Goal: Task Accomplishment & Management: Complete application form

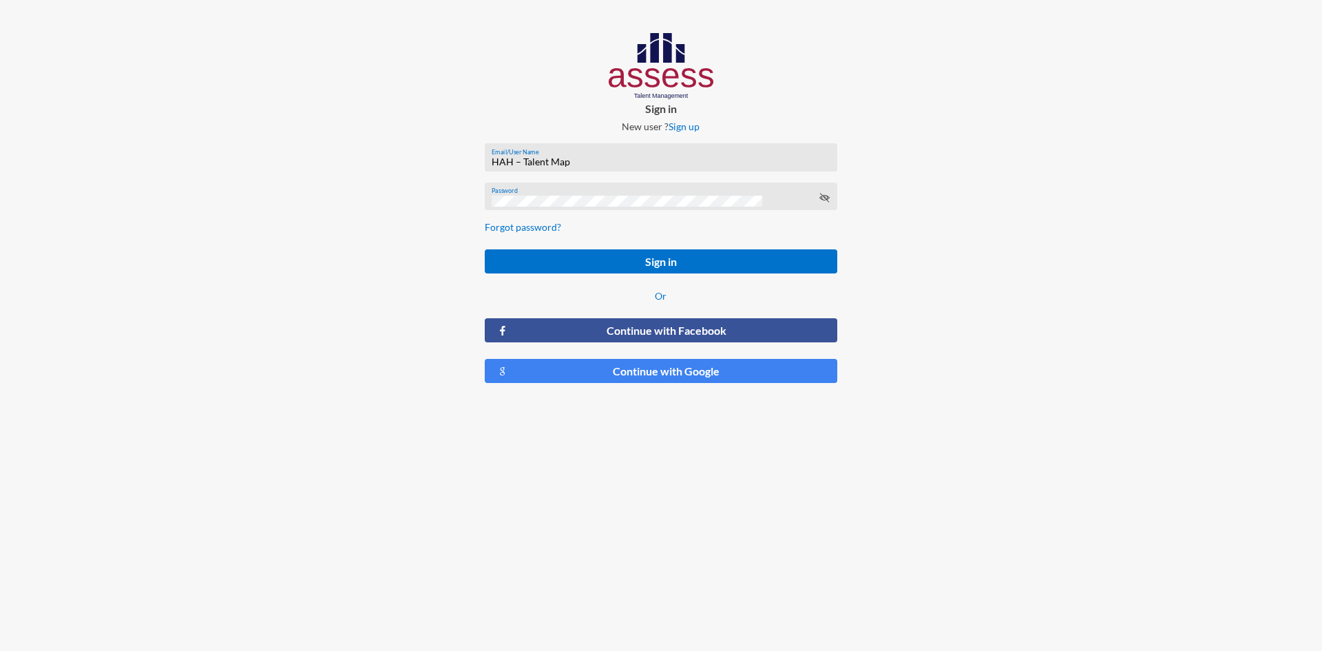
click at [628, 165] on input "HAH – Talent Map" at bounding box center [660, 161] width 338 height 11
type input "Rahma_HAH-OD"
click at [652, 162] on input "Rahma_HAH-OD" at bounding box center [660, 161] width 338 height 11
click at [891, 427] on html "Sign in New user ? Sign up Rahma_HAH-OD Email/User Name Password Forgot passwor…" at bounding box center [661, 213] width 1322 height 427
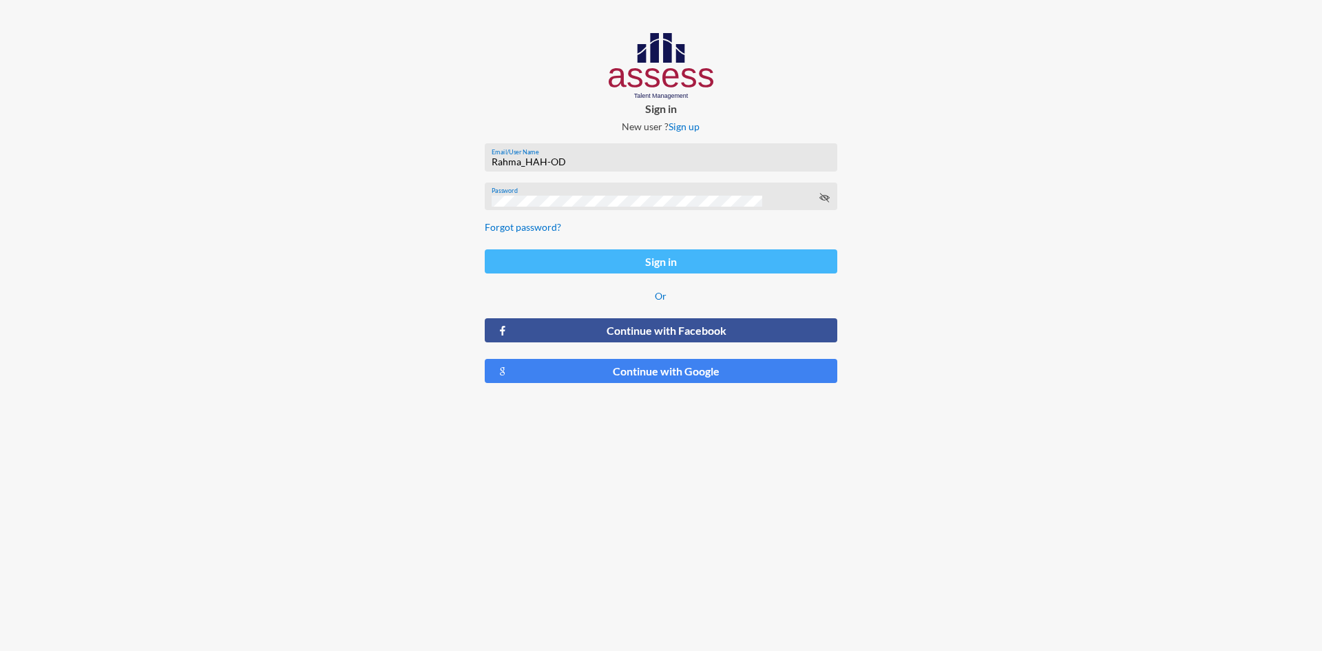
click at [617, 260] on button "Sign in" at bounding box center [661, 261] width 352 height 24
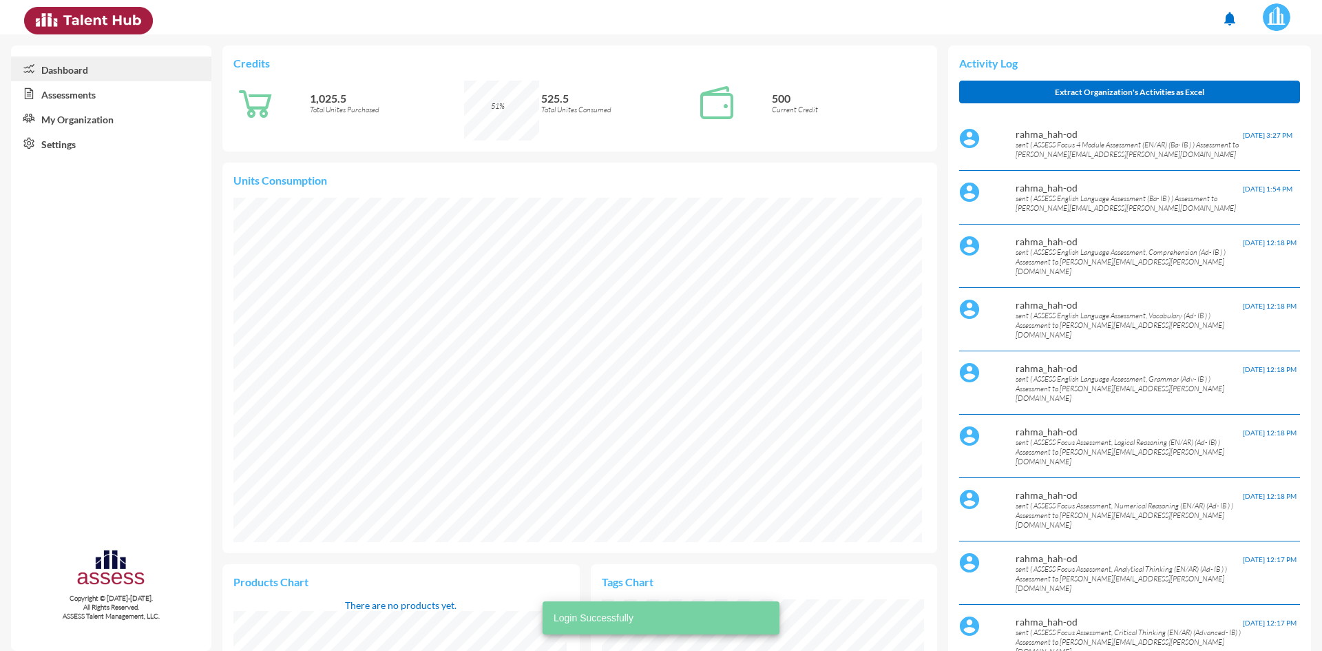
scroll to position [161, 322]
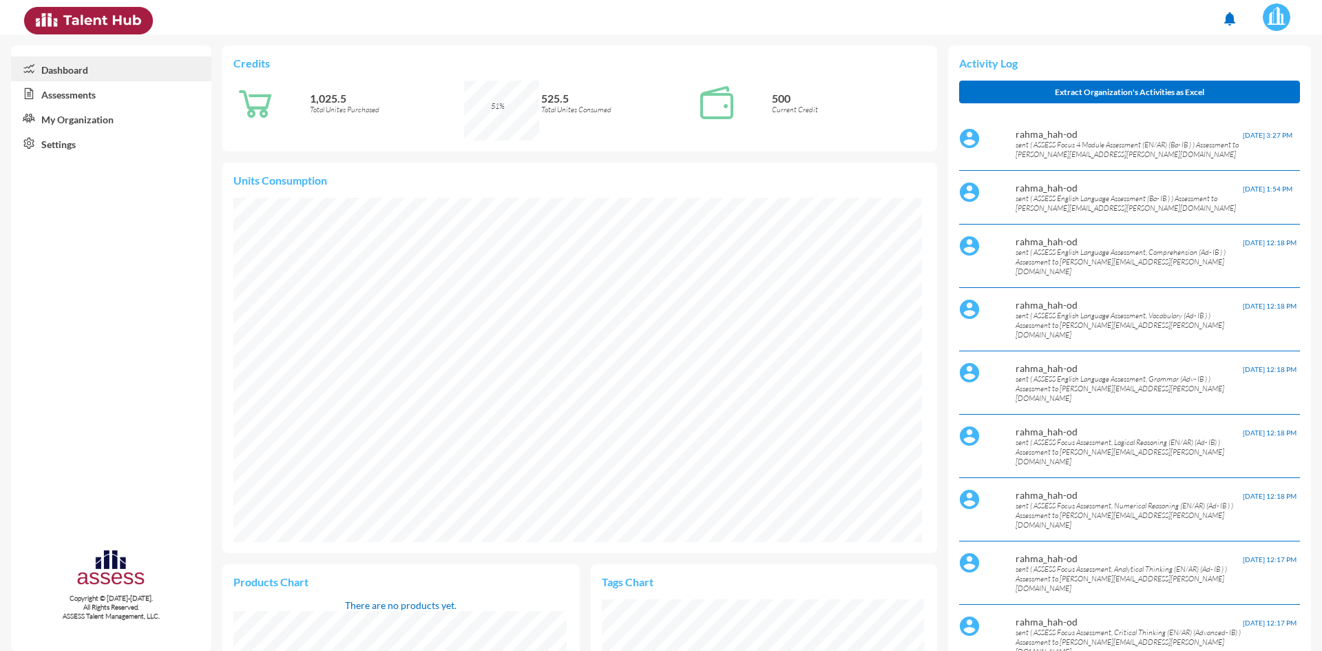
click at [98, 88] on link "Assessments" at bounding box center [111, 93] width 200 height 25
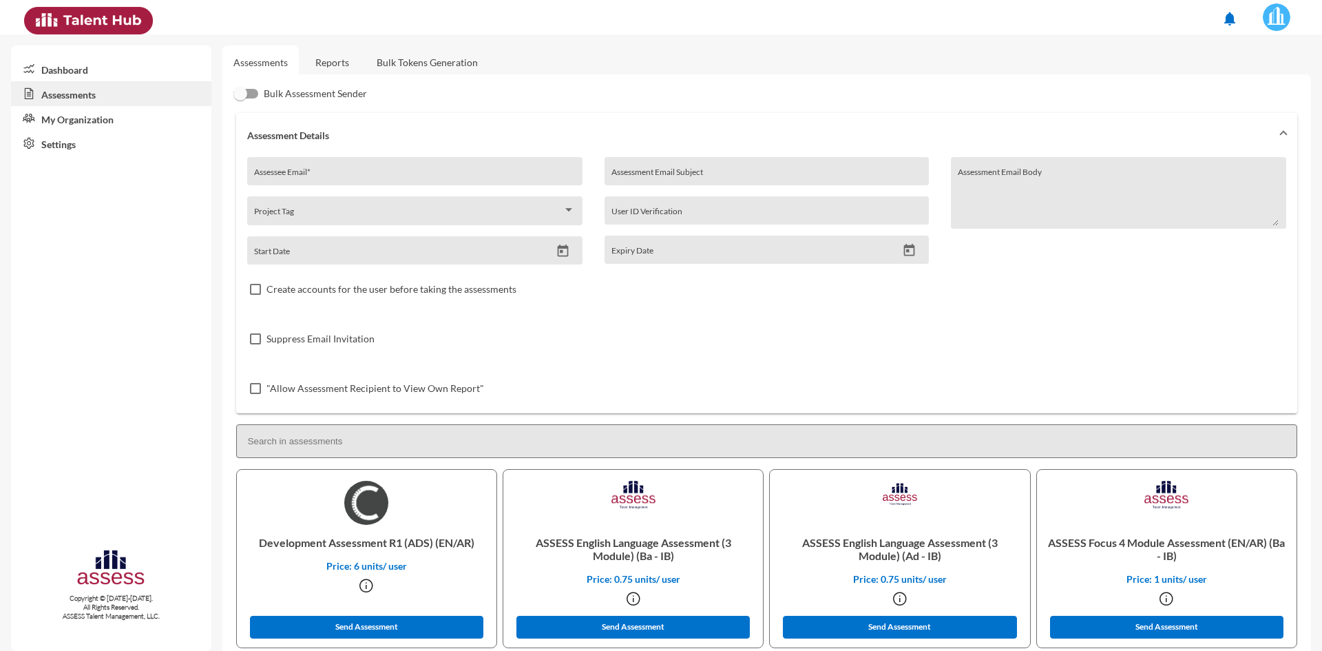
click at [319, 168] on div "Assessee Email *" at bounding box center [414, 175] width 321 height 21
paste input "[PERSON_NAME][EMAIL_ADDRESS][DOMAIN_NAME]"
type input "[PERSON_NAME][EMAIL_ADDRESS][DOMAIN_NAME]"
click at [339, 202] on div "Project Tag" at bounding box center [414, 210] width 335 height 29
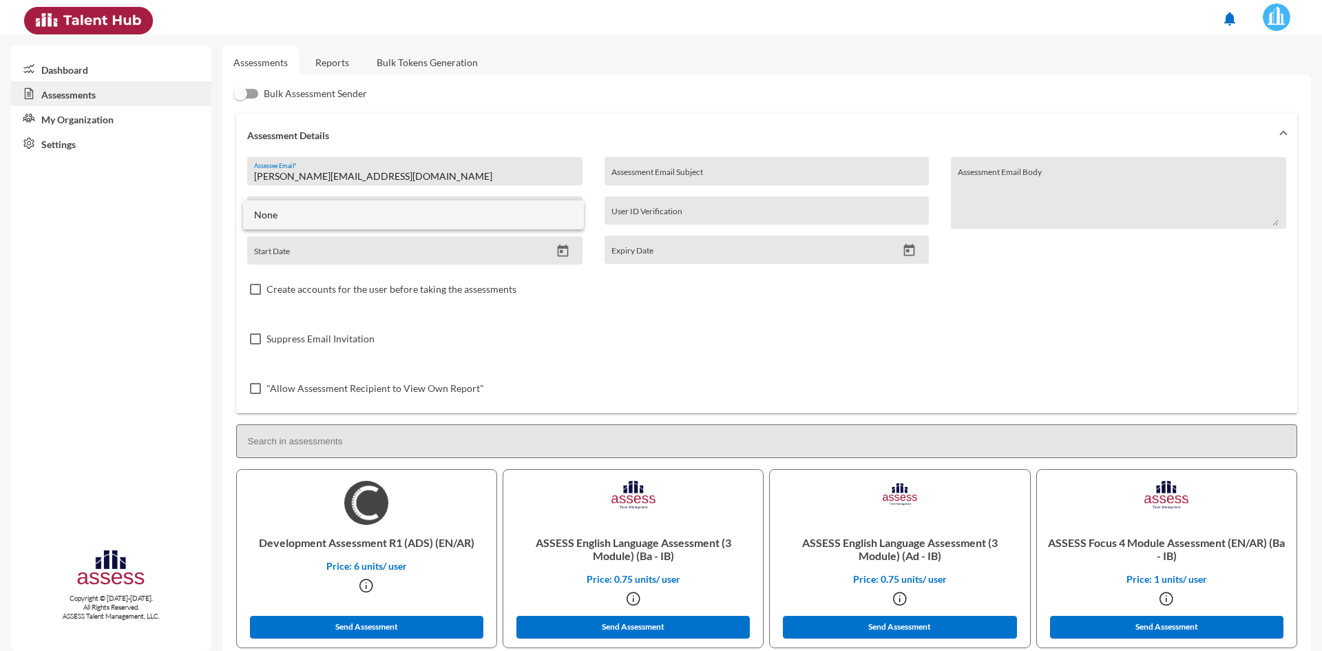
click at [675, 305] on div at bounding box center [661, 325] width 1322 height 651
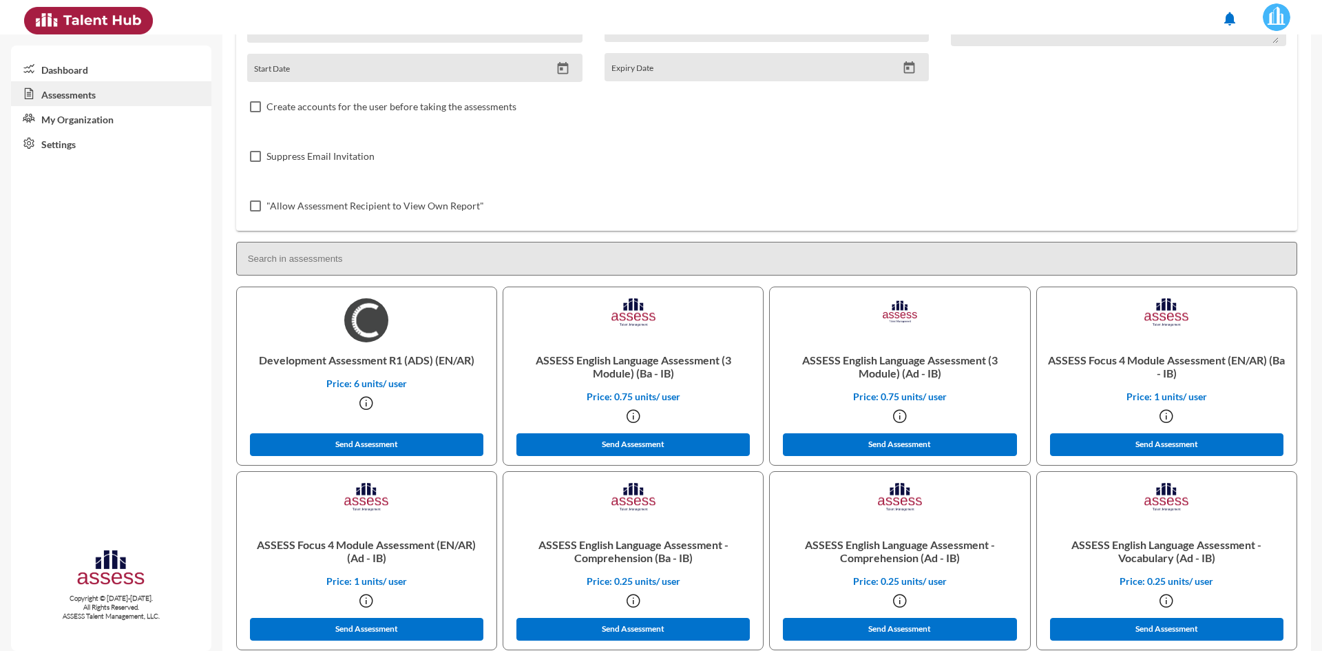
scroll to position [207, 0]
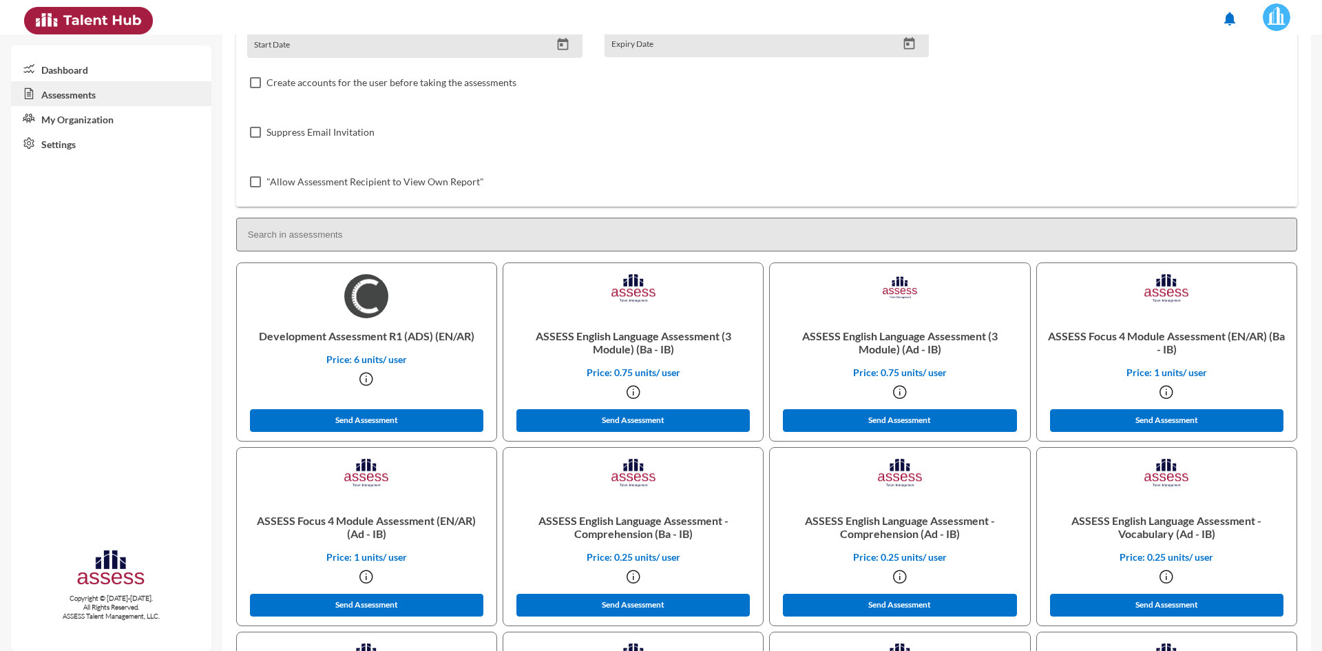
click at [656, 383] on div at bounding box center [632, 392] width 237 height 28
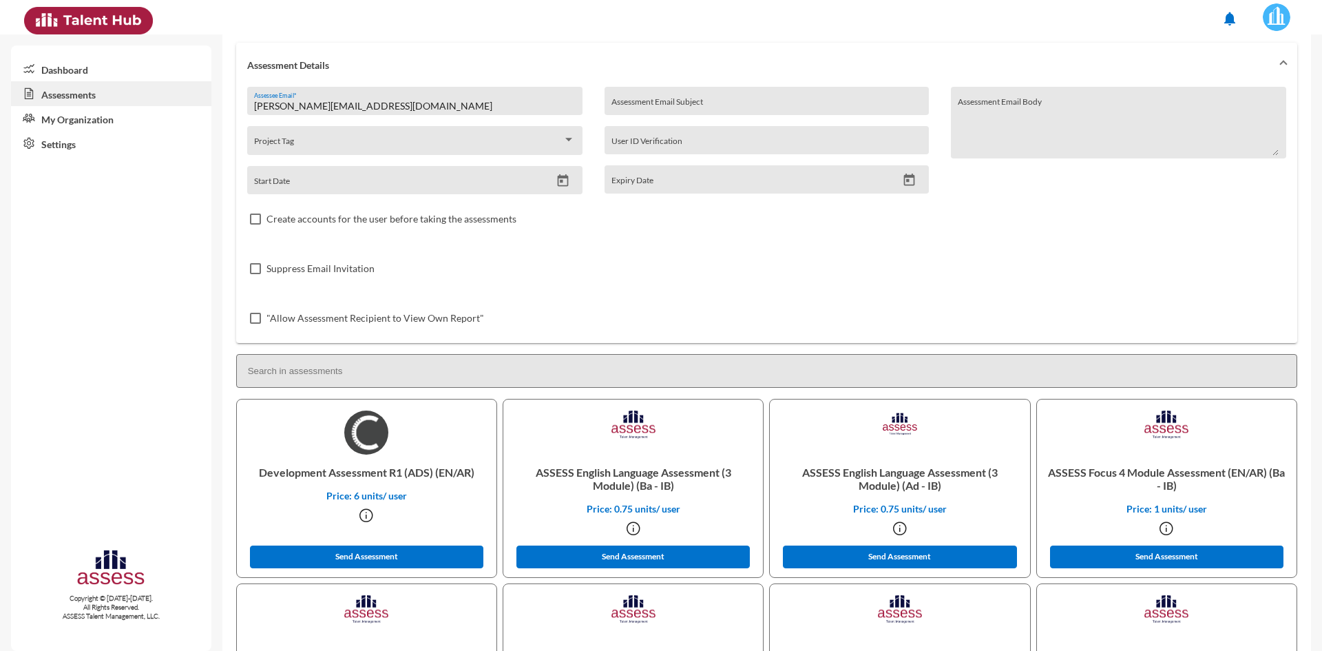
scroll to position [0, 0]
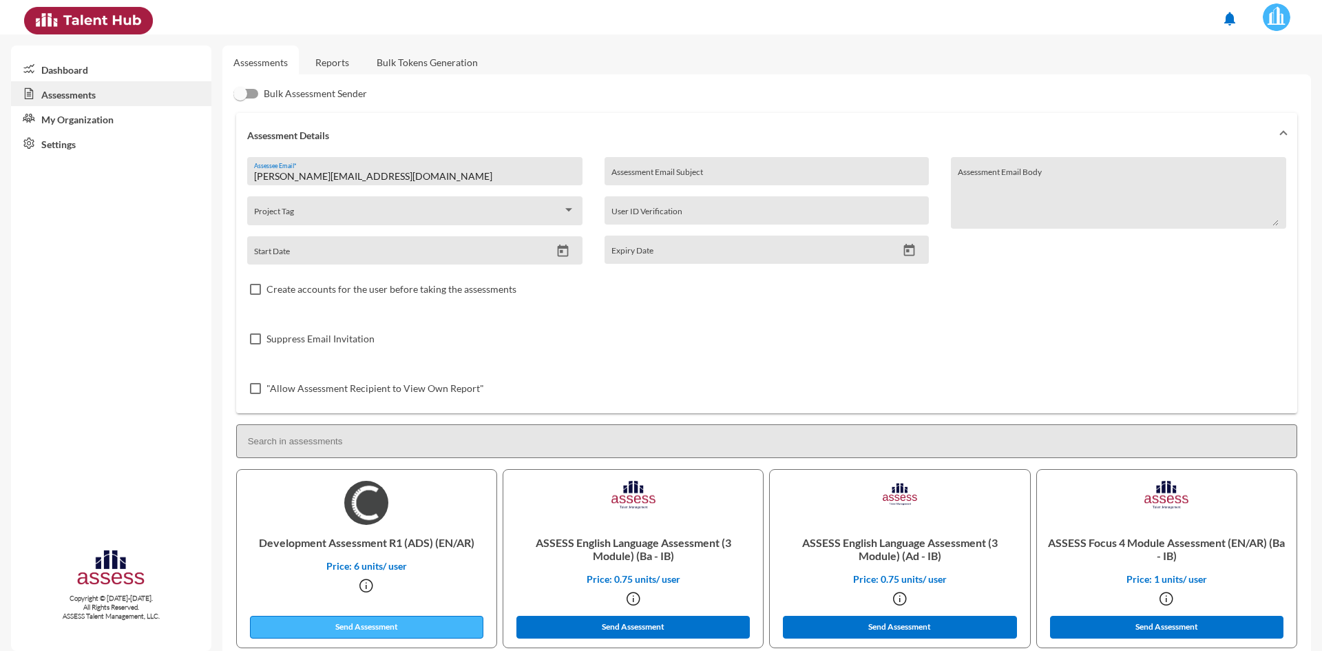
click at [392, 628] on button "Send Assessment" at bounding box center [367, 626] width 234 height 23
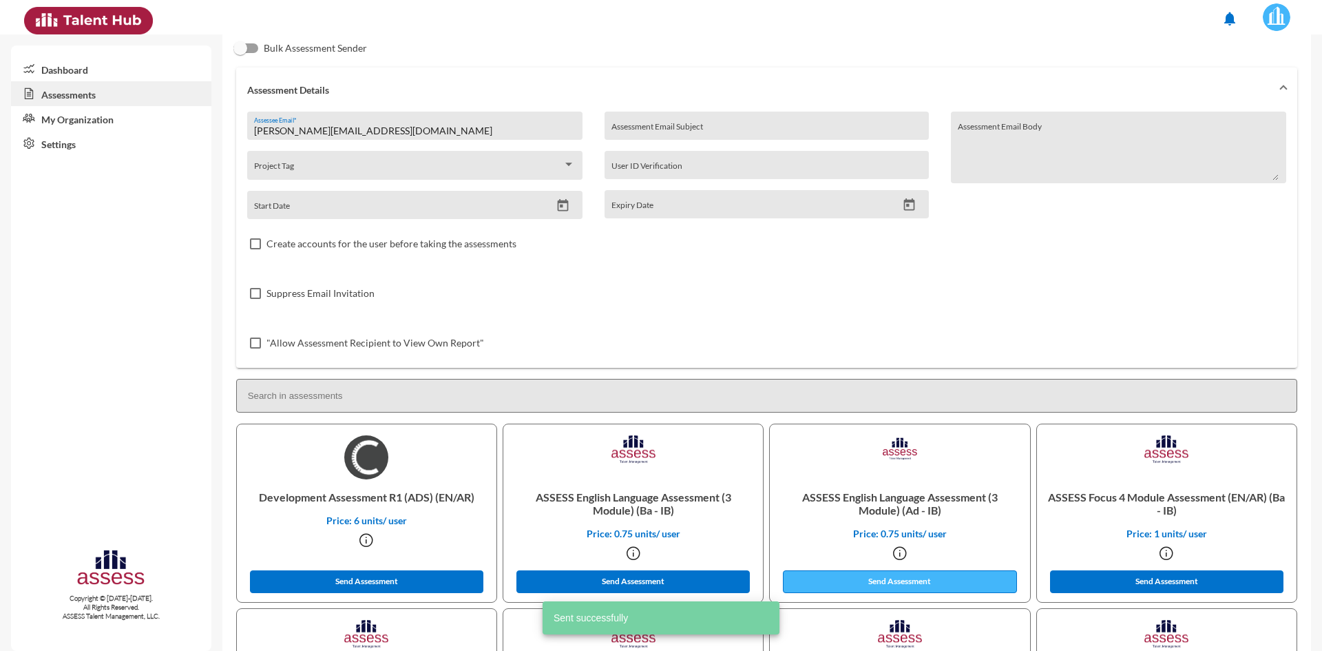
scroll to position [69, 0]
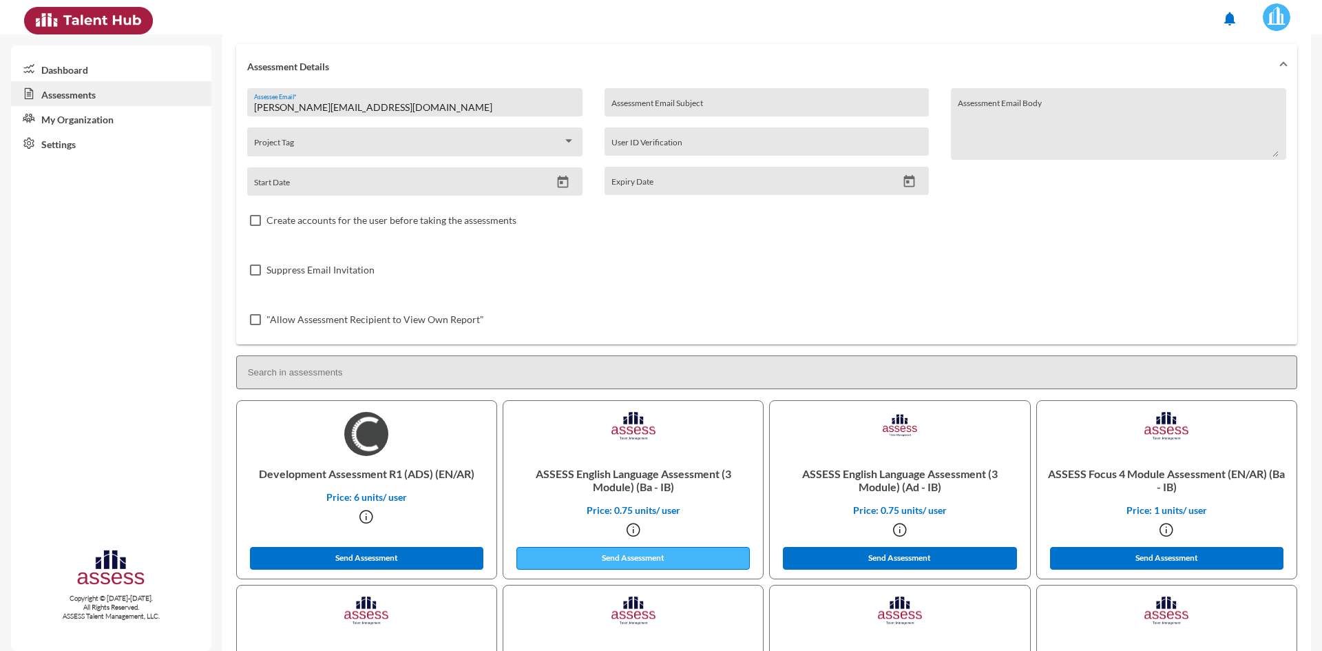
click at [640, 557] on button "Send Assessment" at bounding box center [633, 558] width 234 height 23
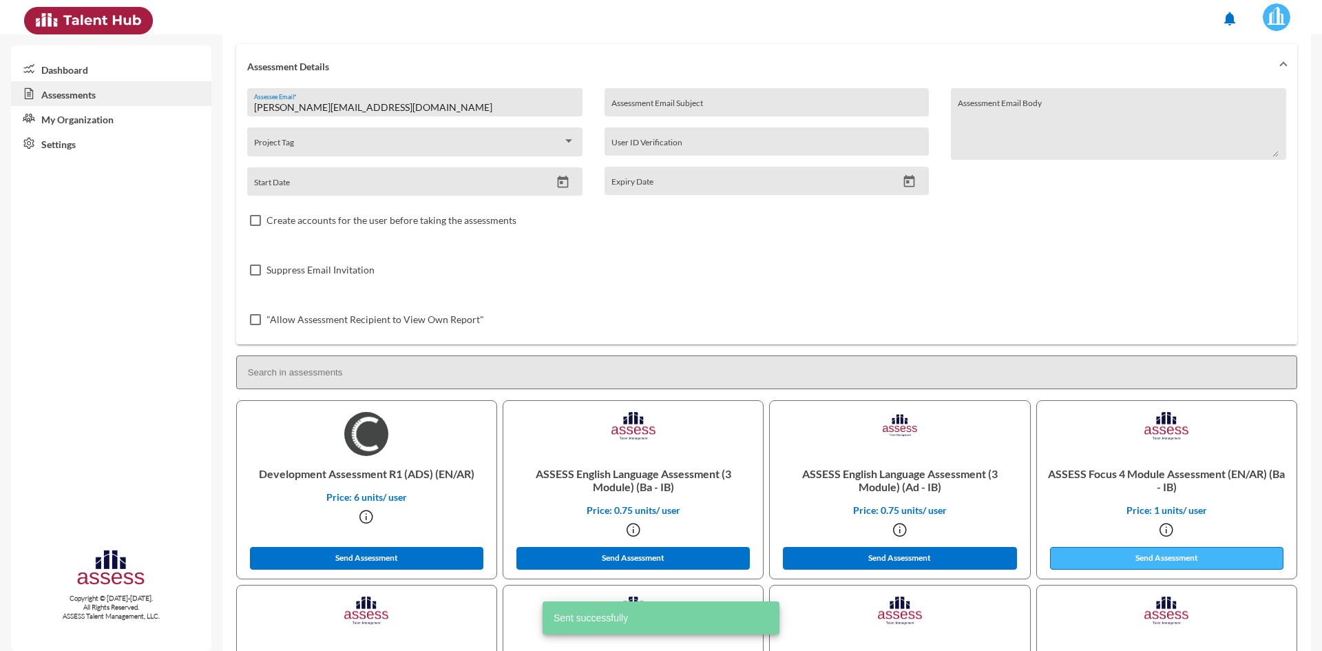
click at [1114, 554] on button "Send Assessment" at bounding box center [1167, 558] width 234 height 23
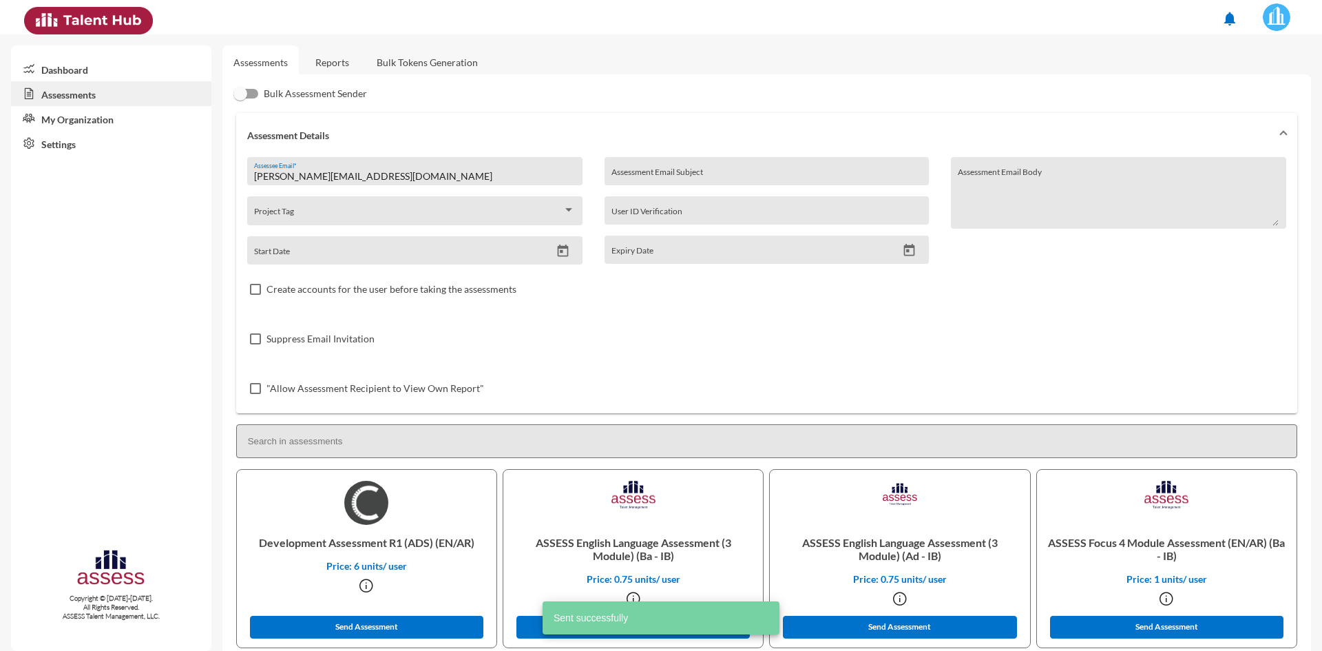
click at [406, 173] on input "[PERSON_NAME][EMAIL_ADDRESS][DOMAIN_NAME]" at bounding box center [414, 176] width 321 height 11
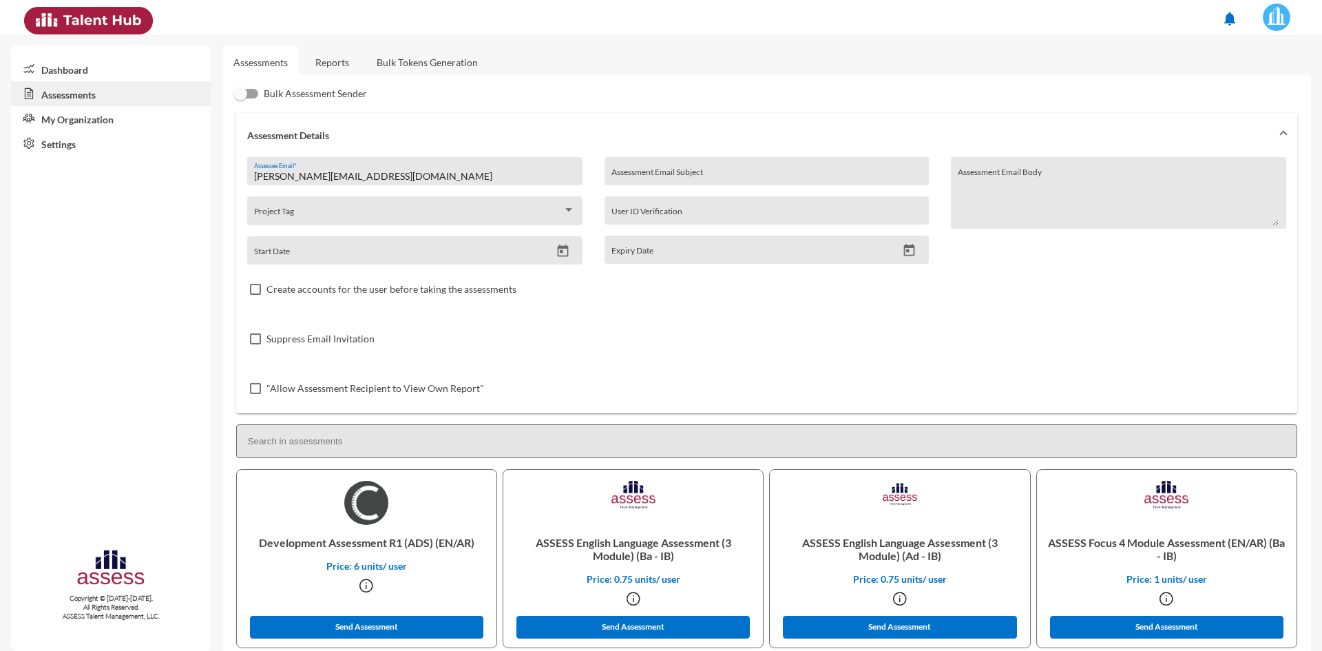
click at [333, 66] on link "Reports" at bounding box center [332, 62] width 56 height 34
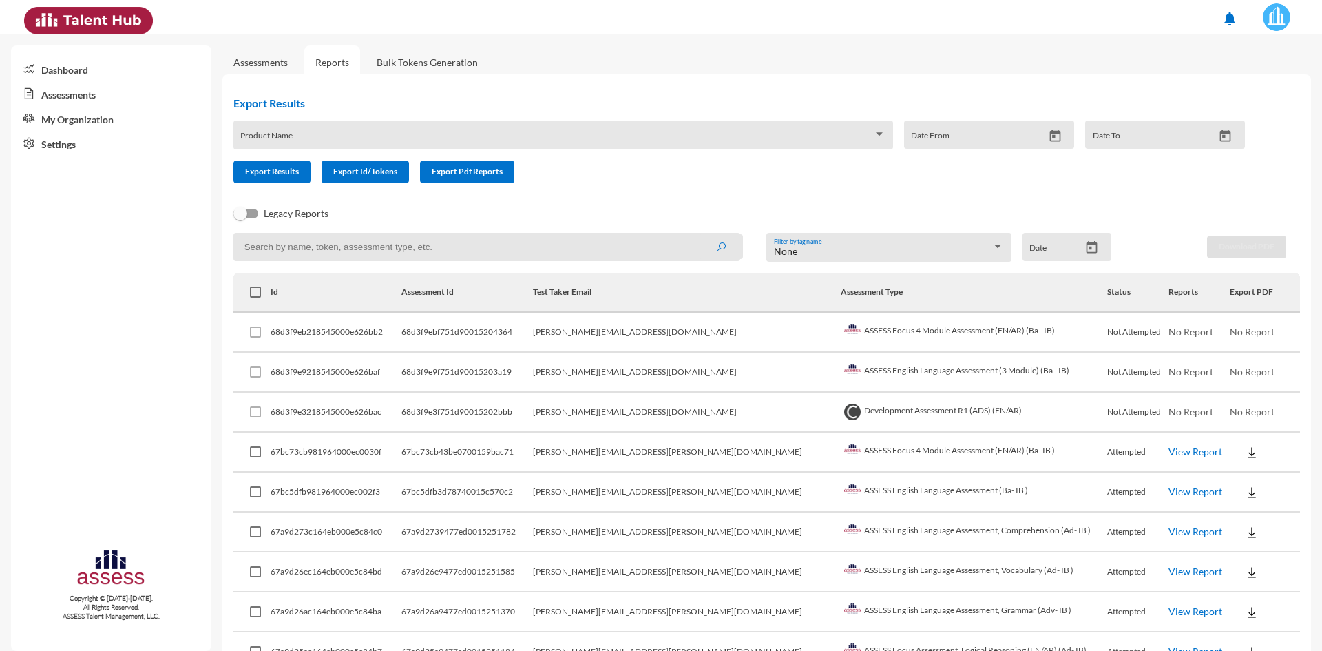
click at [648, 173] on form "Product Name Date From Date To Export Results Export Id/Tokens Export Pdf Repor…" at bounding box center [744, 151] width 1022 height 63
